Goal: Navigation & Orientation: Find specific page/section

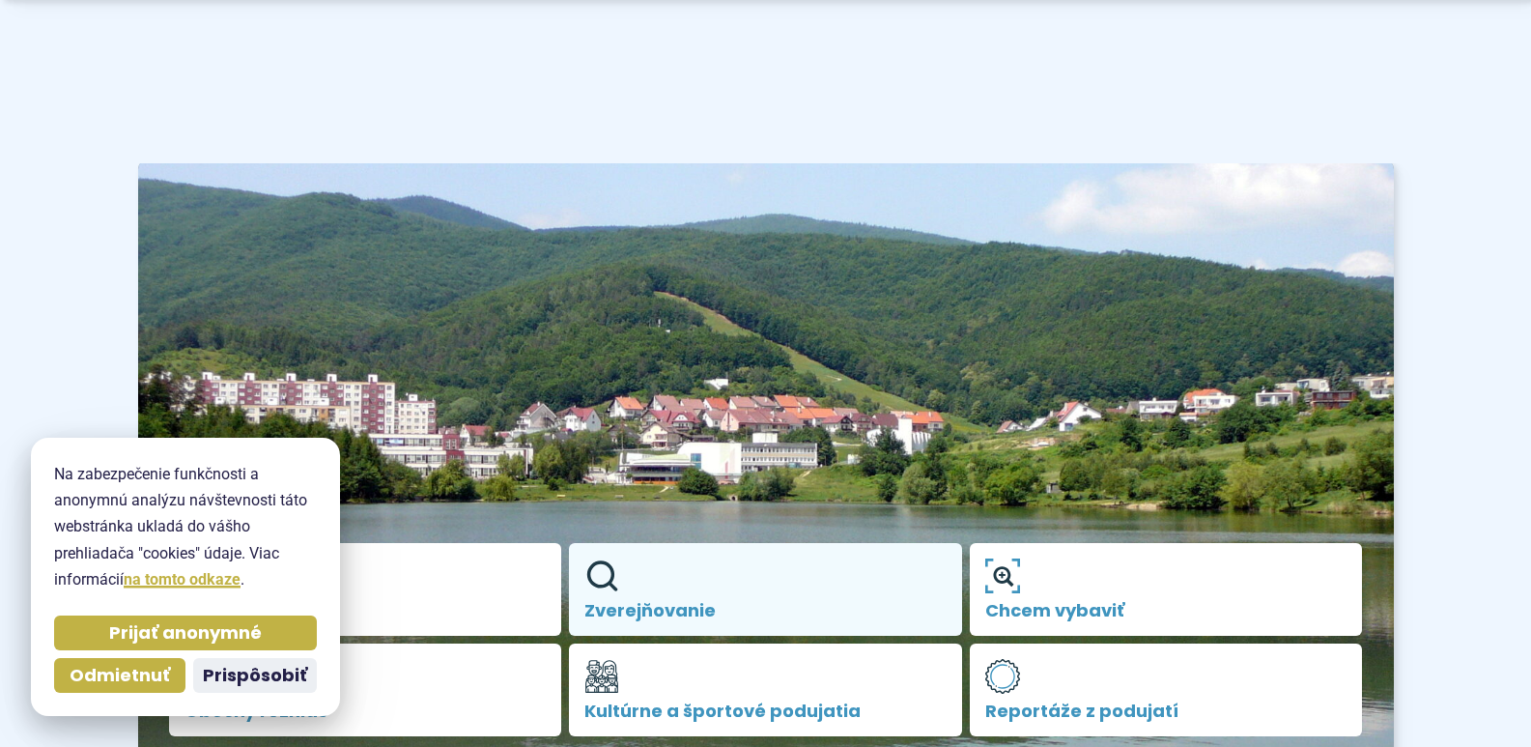
scroll to position [386, 0]
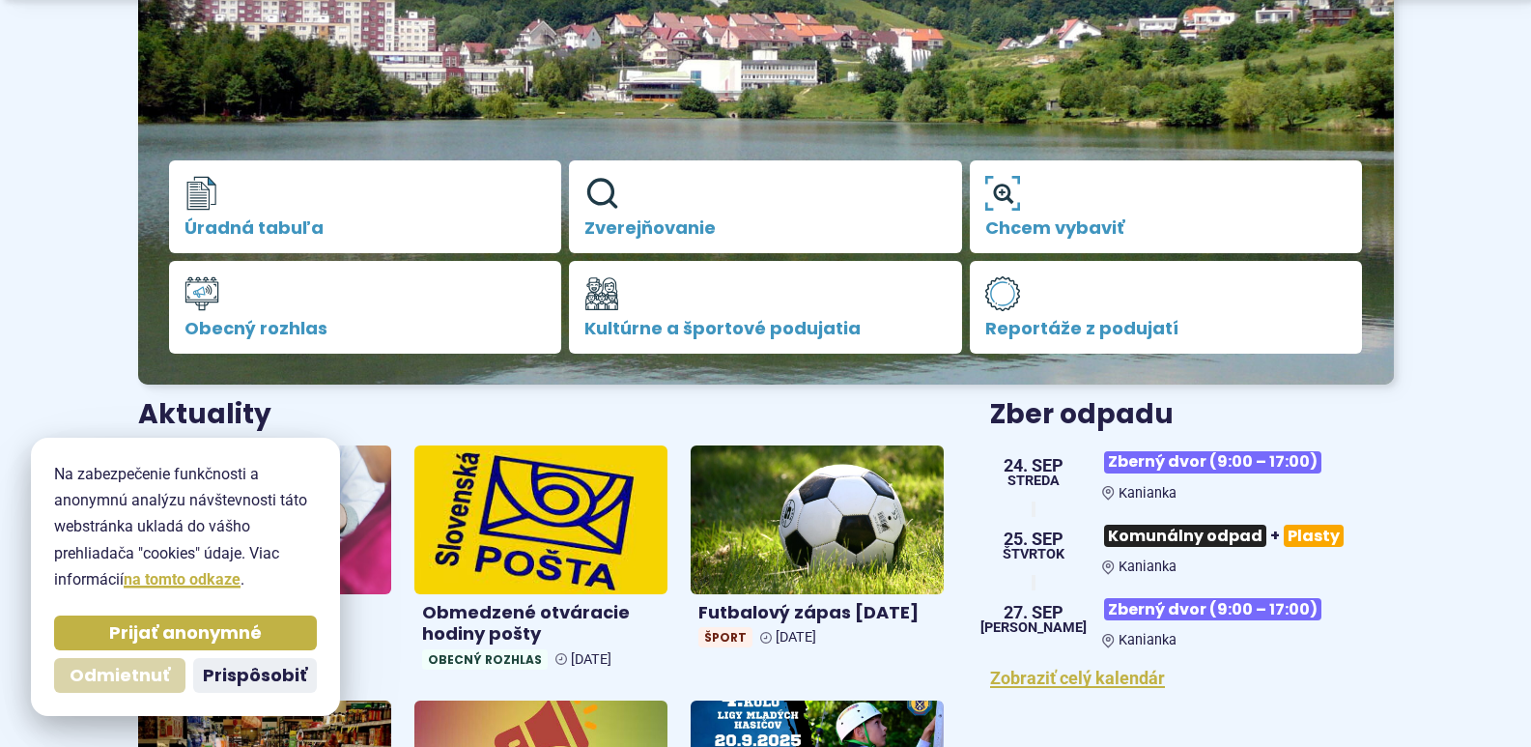
click at [106, 681] on span "Odmietnuť" at bounding box center [120, 676] width 100 height 22
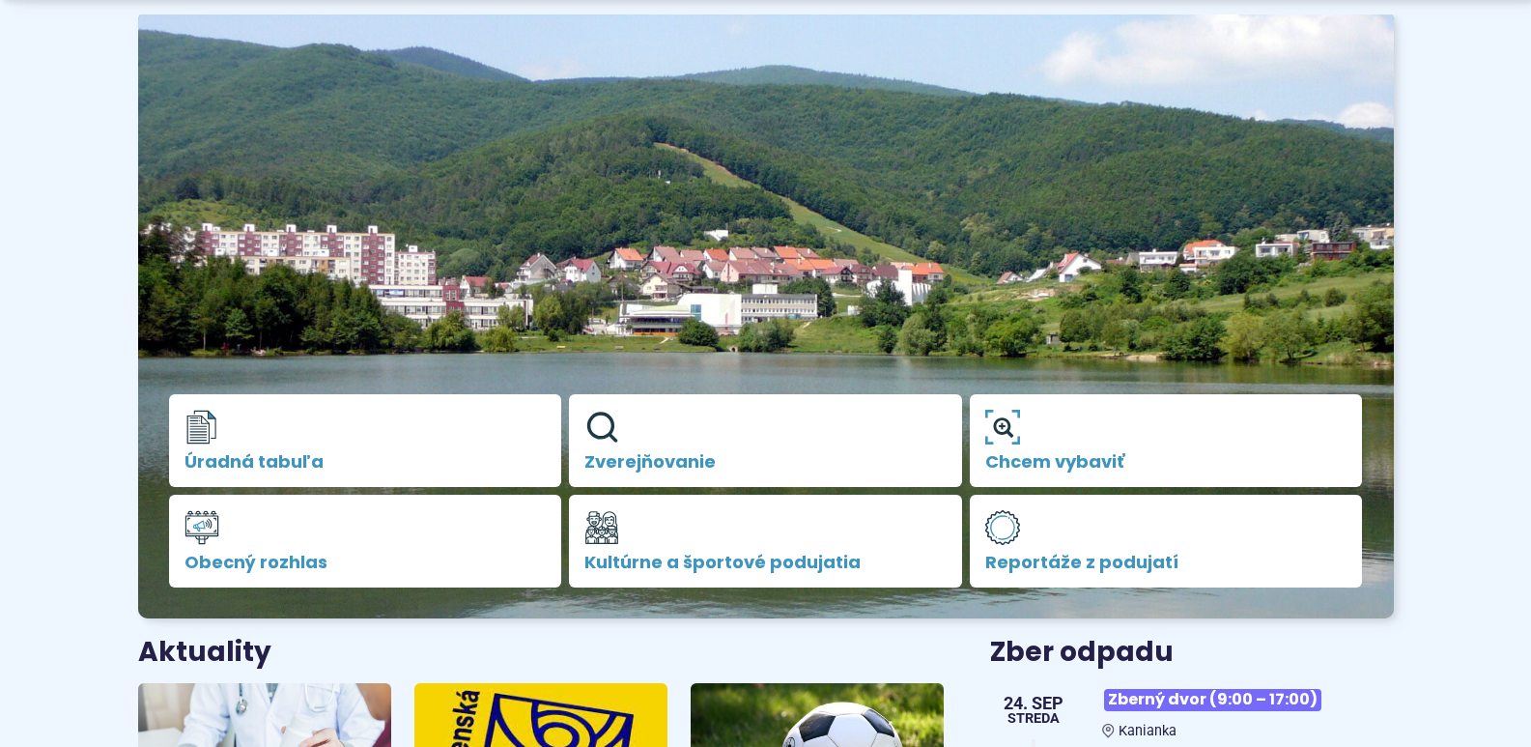
scroll to position [0, 0]
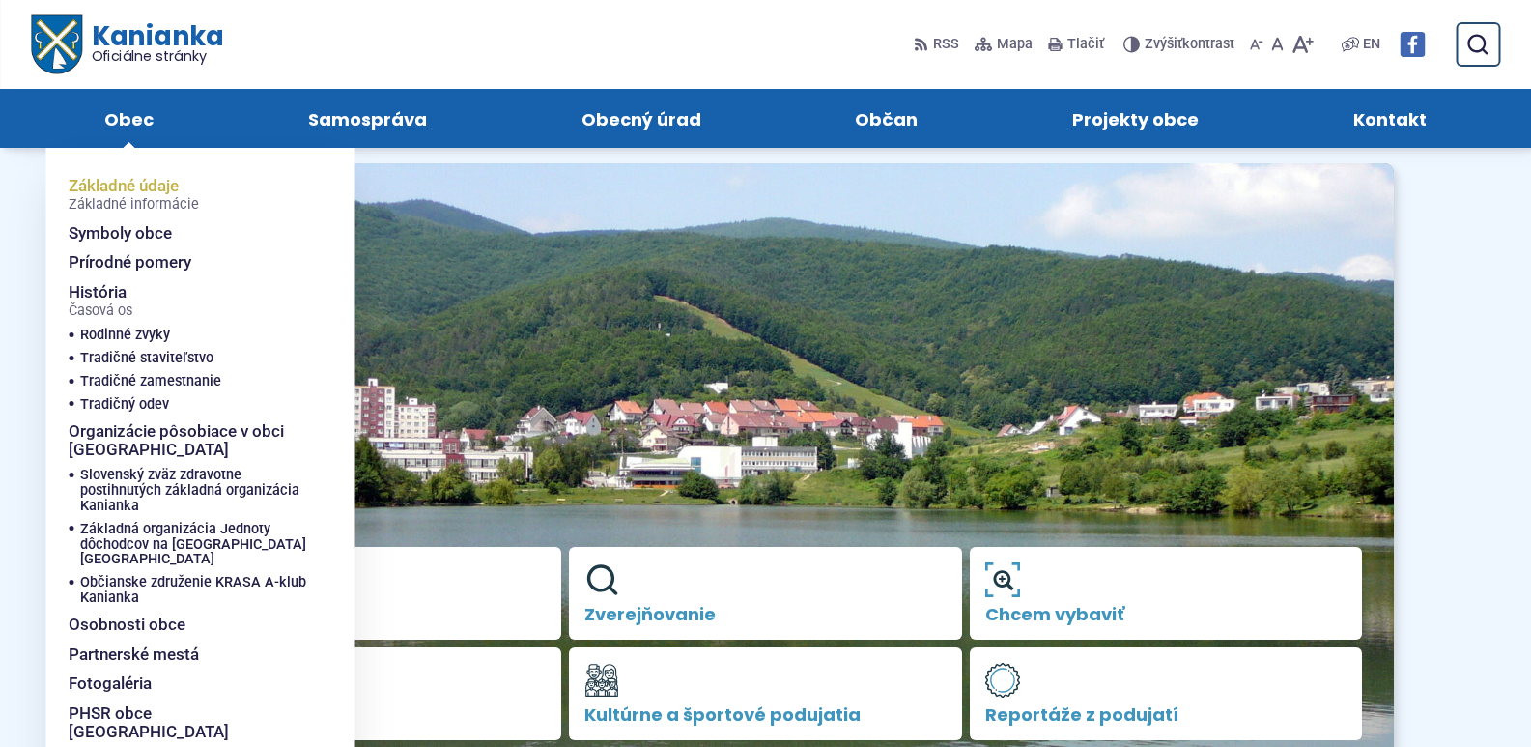
click at [112, 190] on span "Základné údaje Základné informácie" at bounding box center [134, 194] width 130 height 47
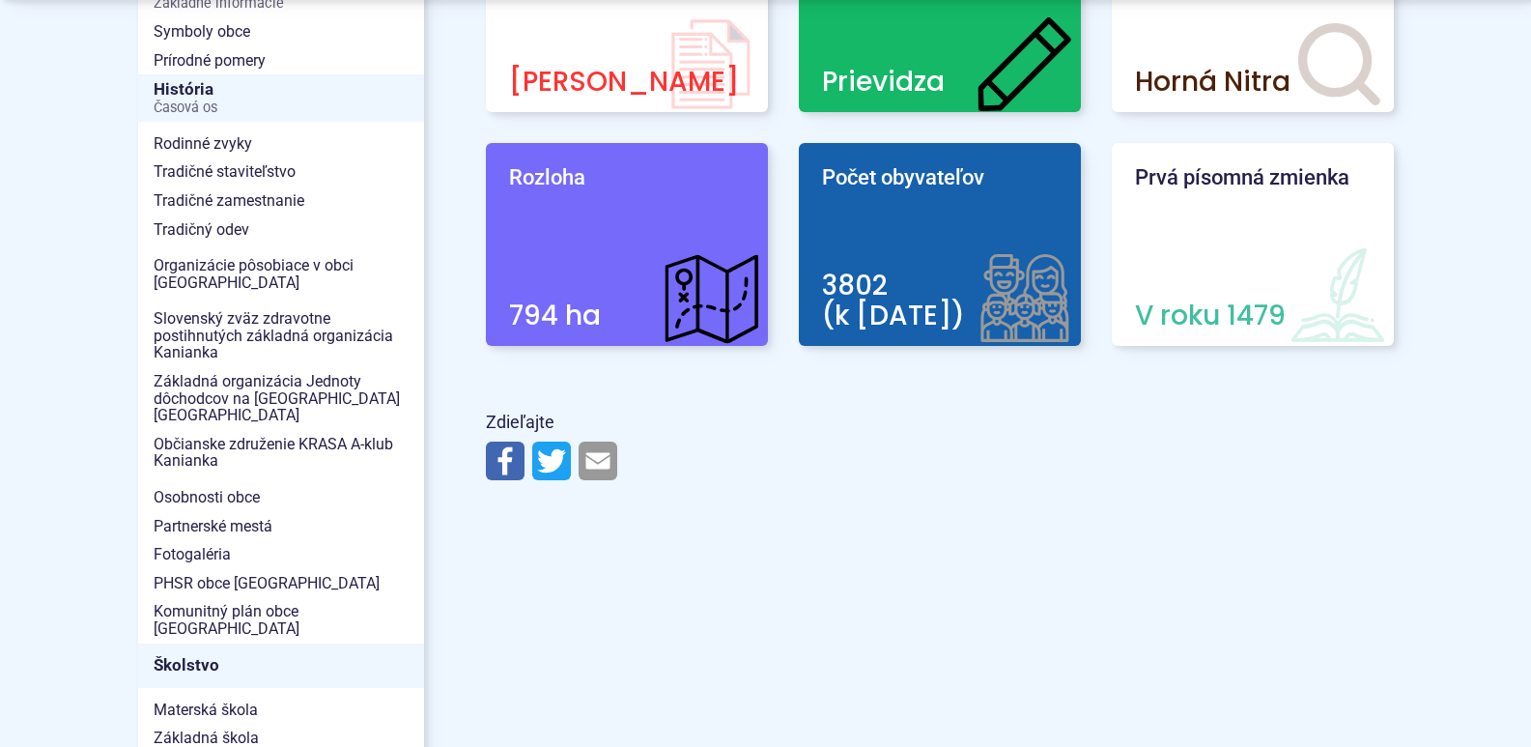
scroll to position [676, 0]
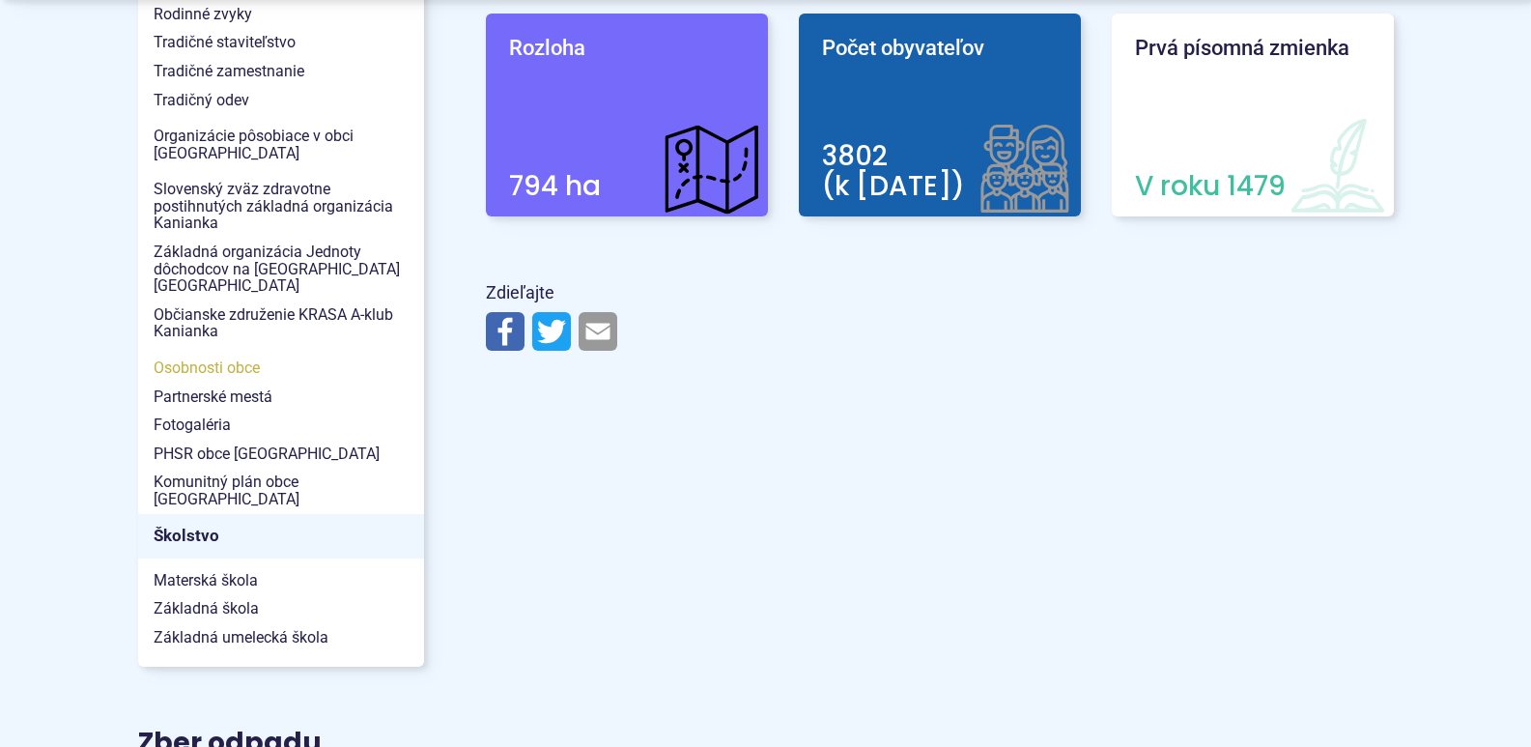
click at [213, 354] on span "Osobnosti obce" at bounding box center [281, 368] width 255 height 29
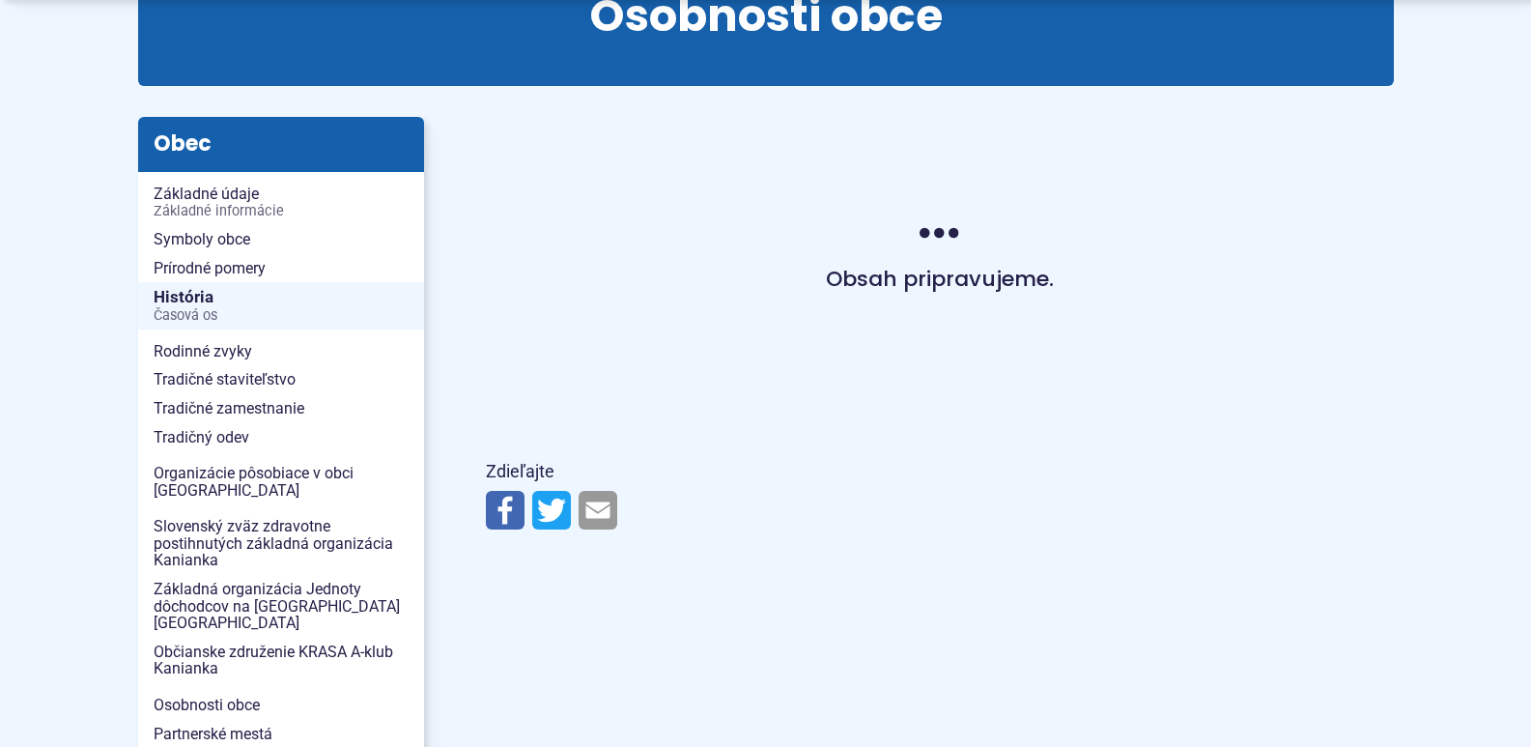
scroll to position [290, 0]
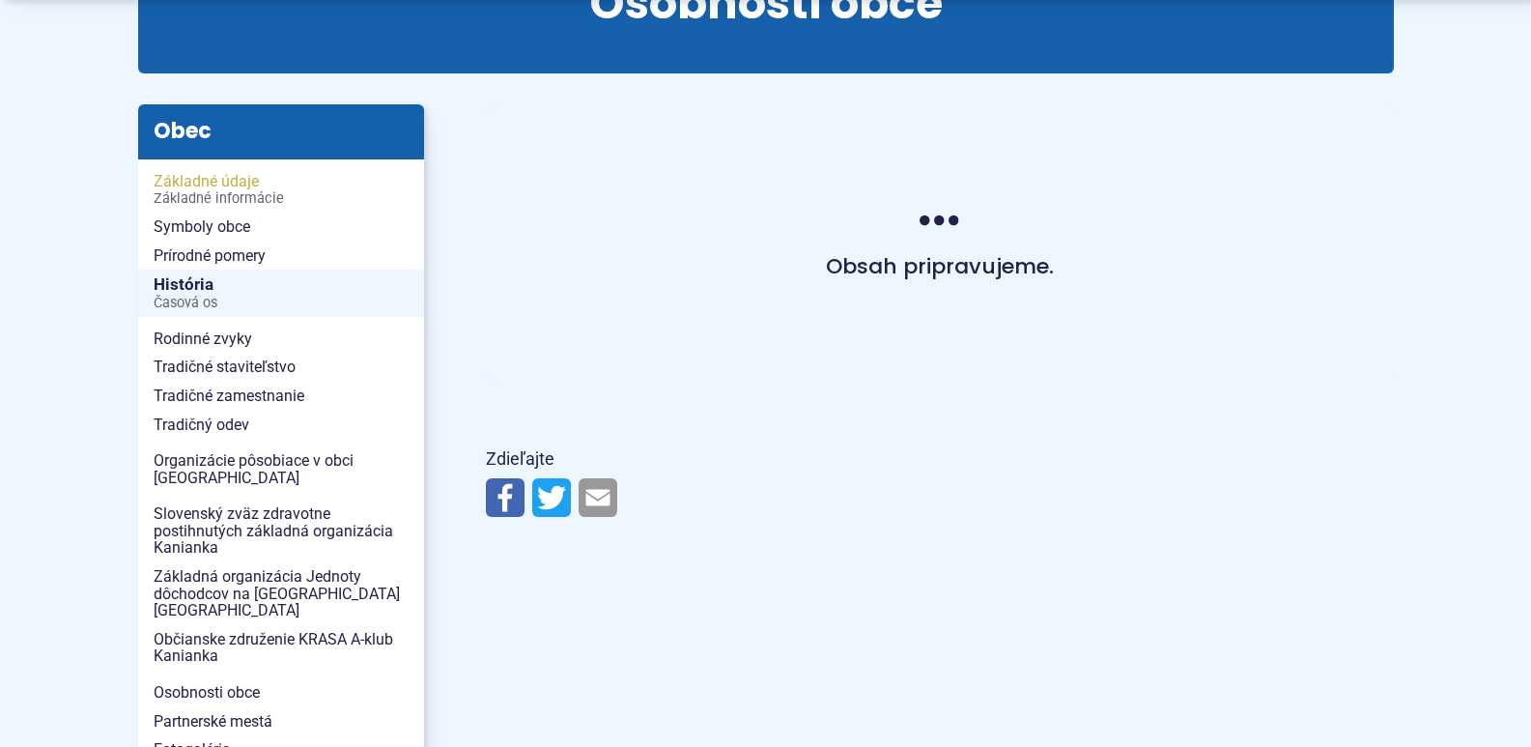
click at [219, 187] on span "Základné údaje Základné informácie" at bounding box center [281, 189] width 255 height 45
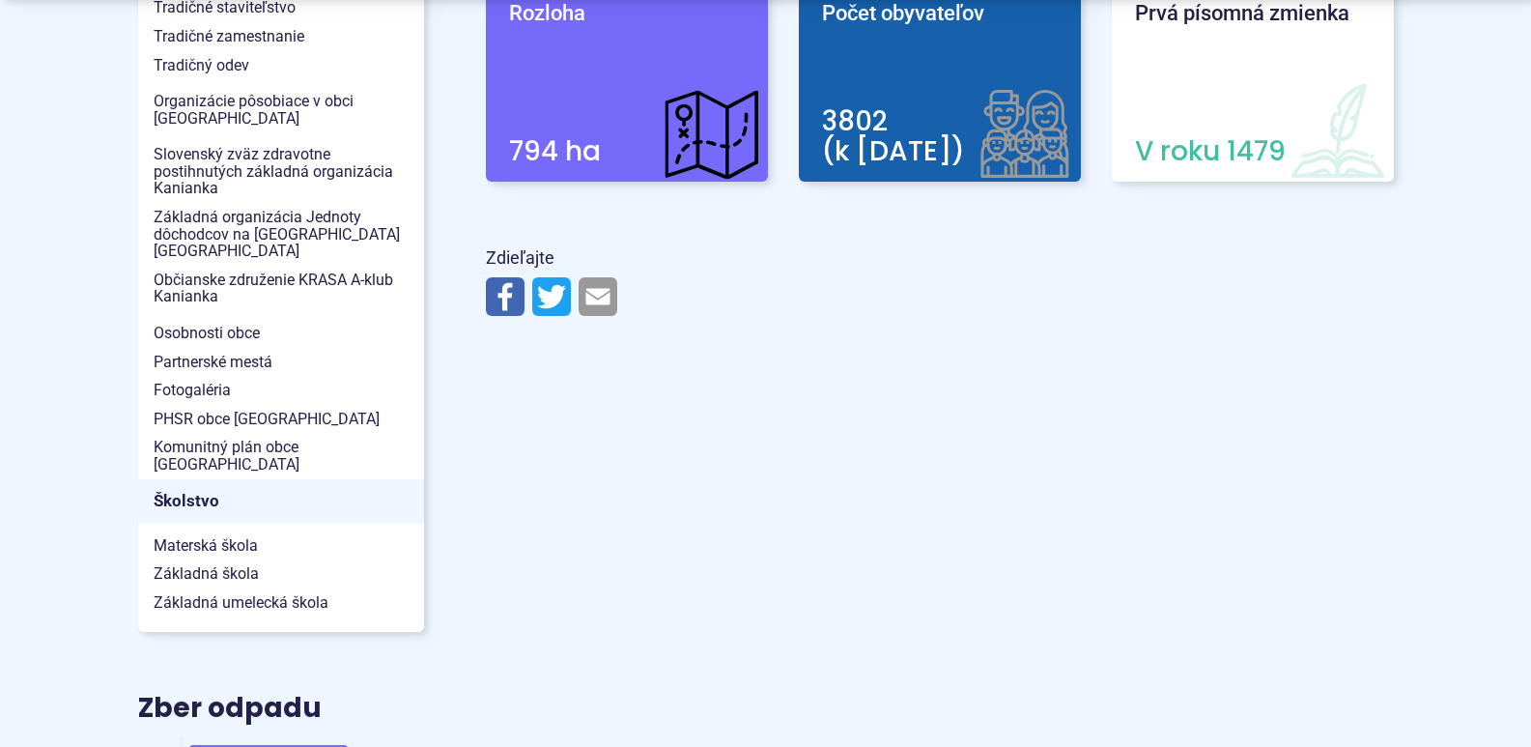
scroll to position [869, 0]
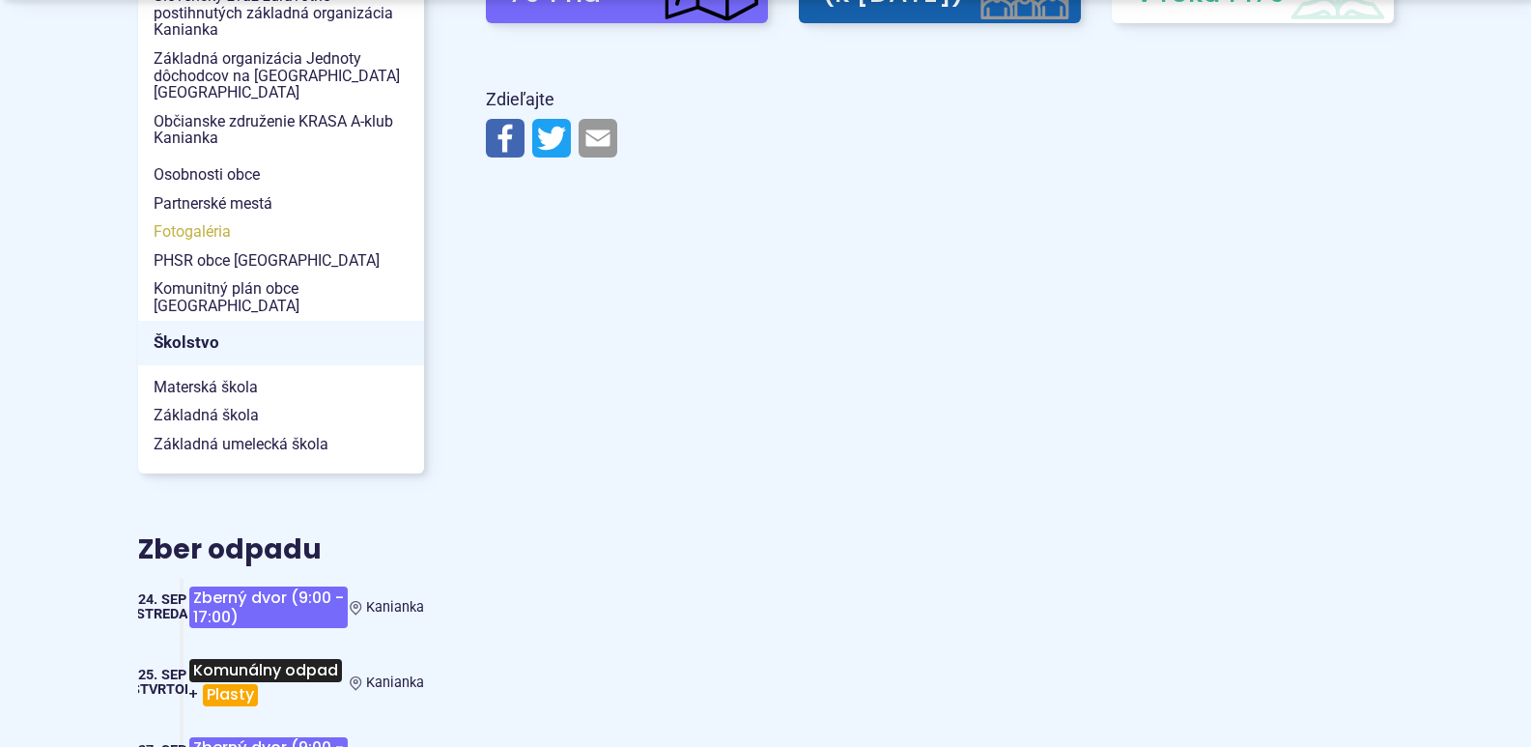
click at [189, 219] on span "Fotogaléria" at bounding box center [281, 231] width 255 height 29
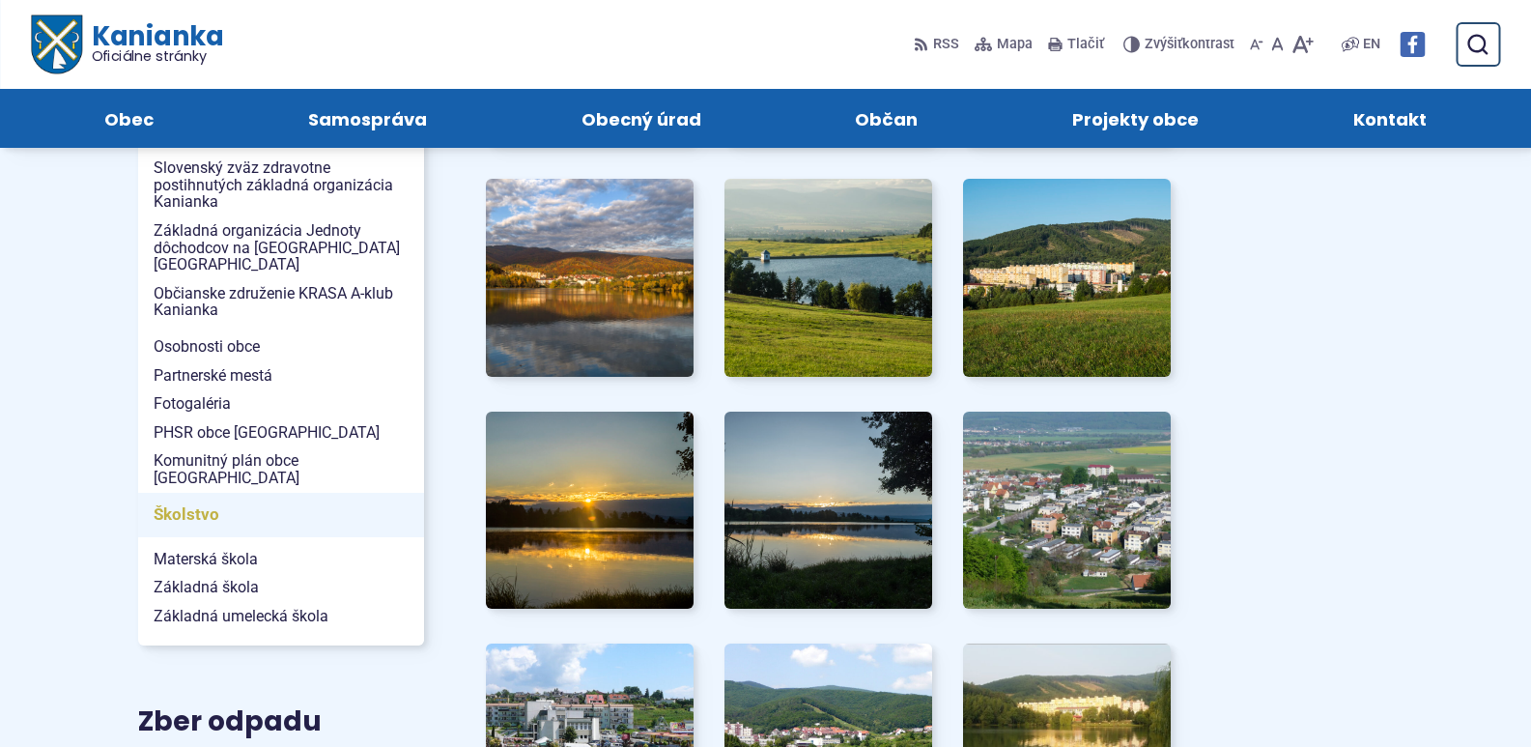
scroll to position [676, 0]
